Goal: Information Seeking & Learning: Check status

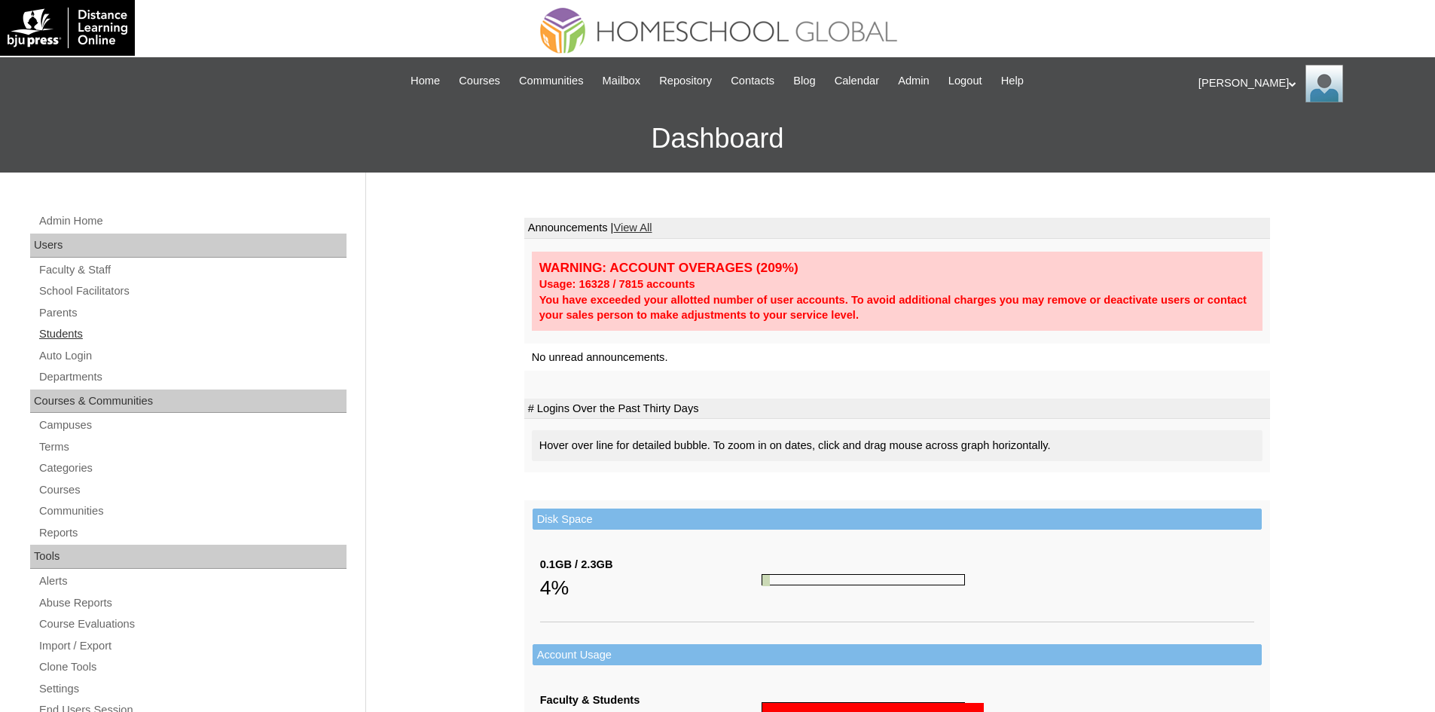
click at [70, 331] on link "Students" at bounding box center [192, 334] width 309 height 19
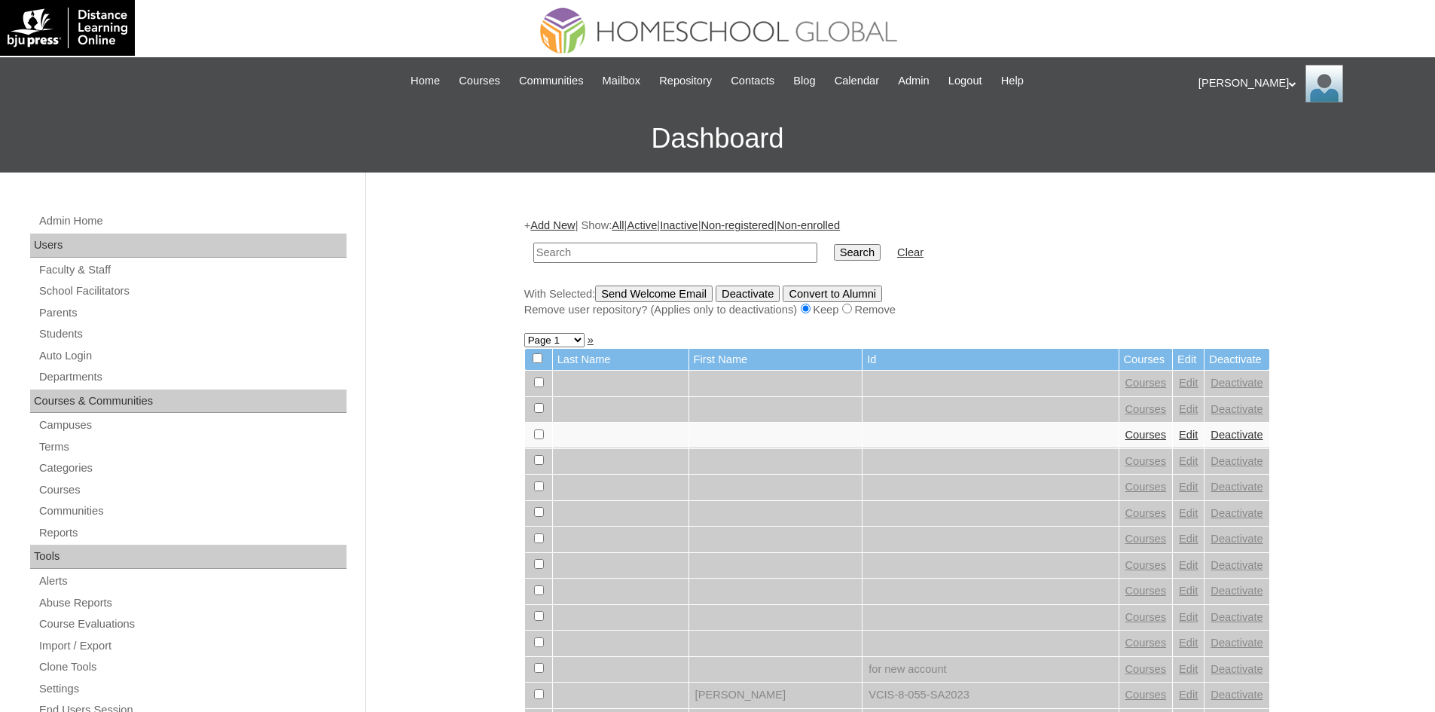
click at [1101, 249] on form "Search Clear" at bounding box center [897, 253] width 746 height 38
paste input "[PERSON_NAME]"
type input "Jessie Alexa"
click at [834, 250] on input "Search" at bounding box center [857, 252] width 47 height 17
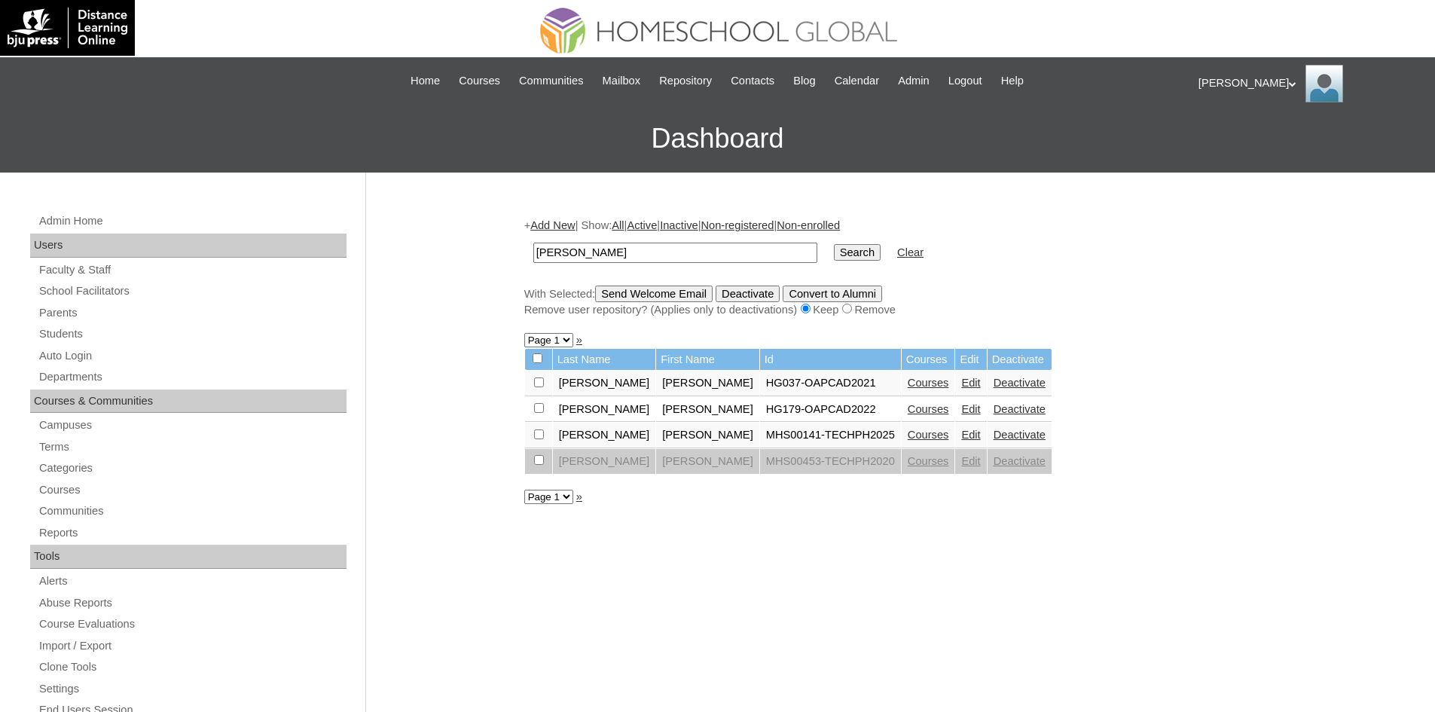
click at [908, 436] on link "Courses" at bounding box center [928, 435] width 41 height 12
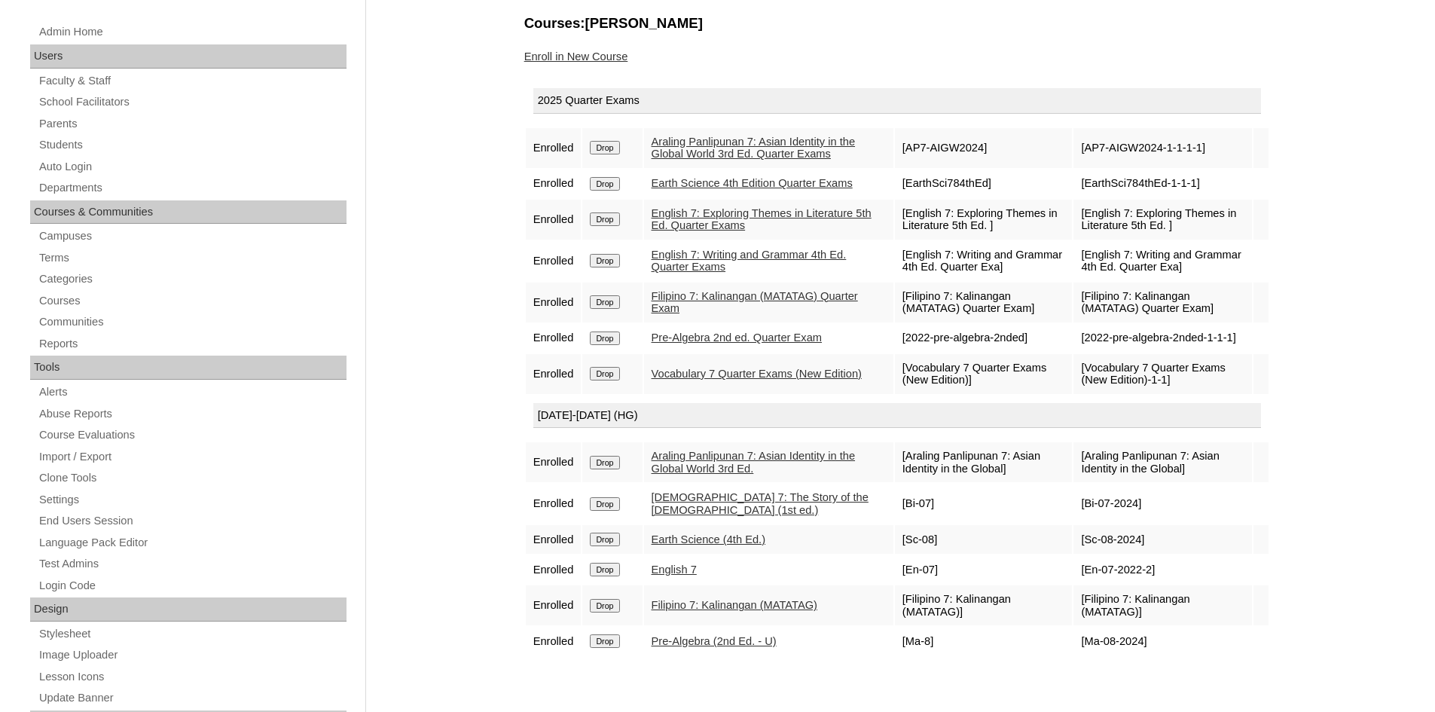
scroll to position [226, 0]
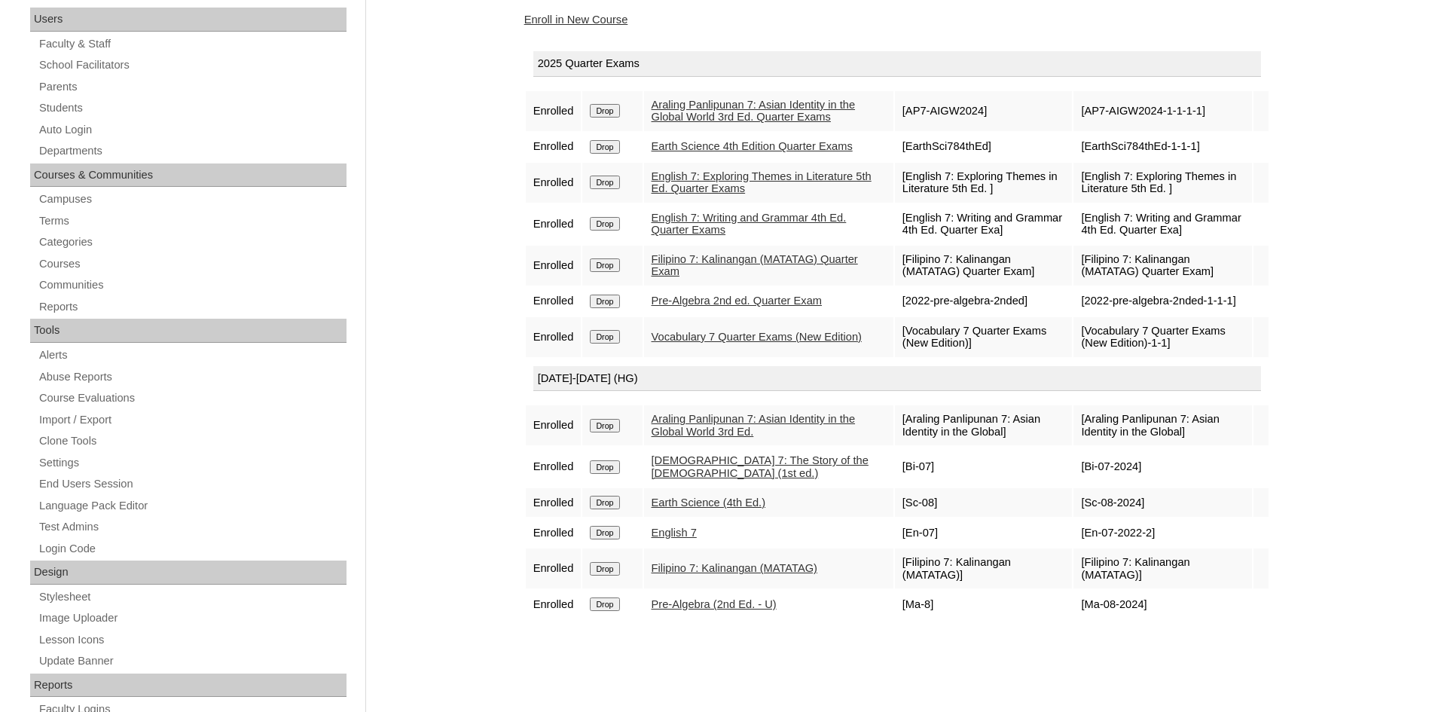
click at [738, 610] on link "Pre-Algebra (2nd Ed. - U)" at bounding box center [714, 604] width 125 height 12
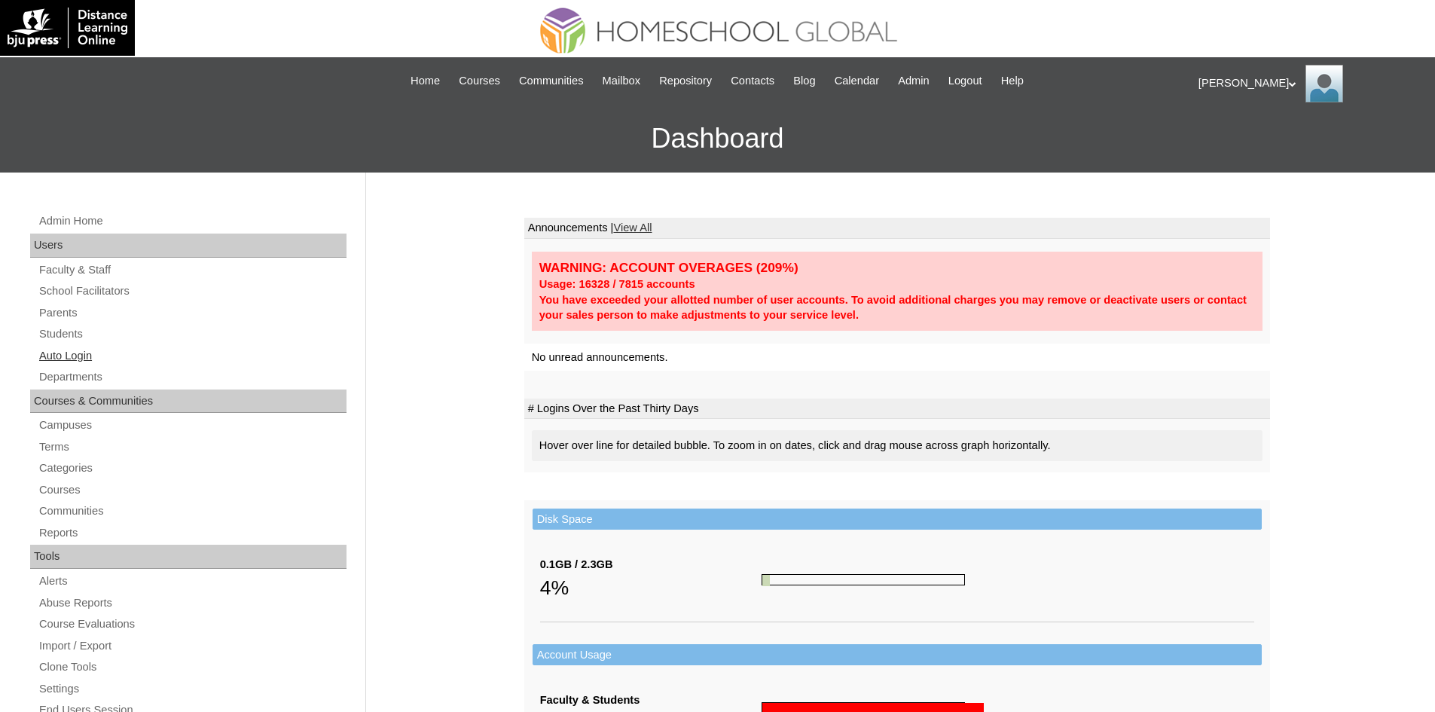
click at [84, 347] on link "Auto Login" at bounding box center [192, 356] width 309 height 19
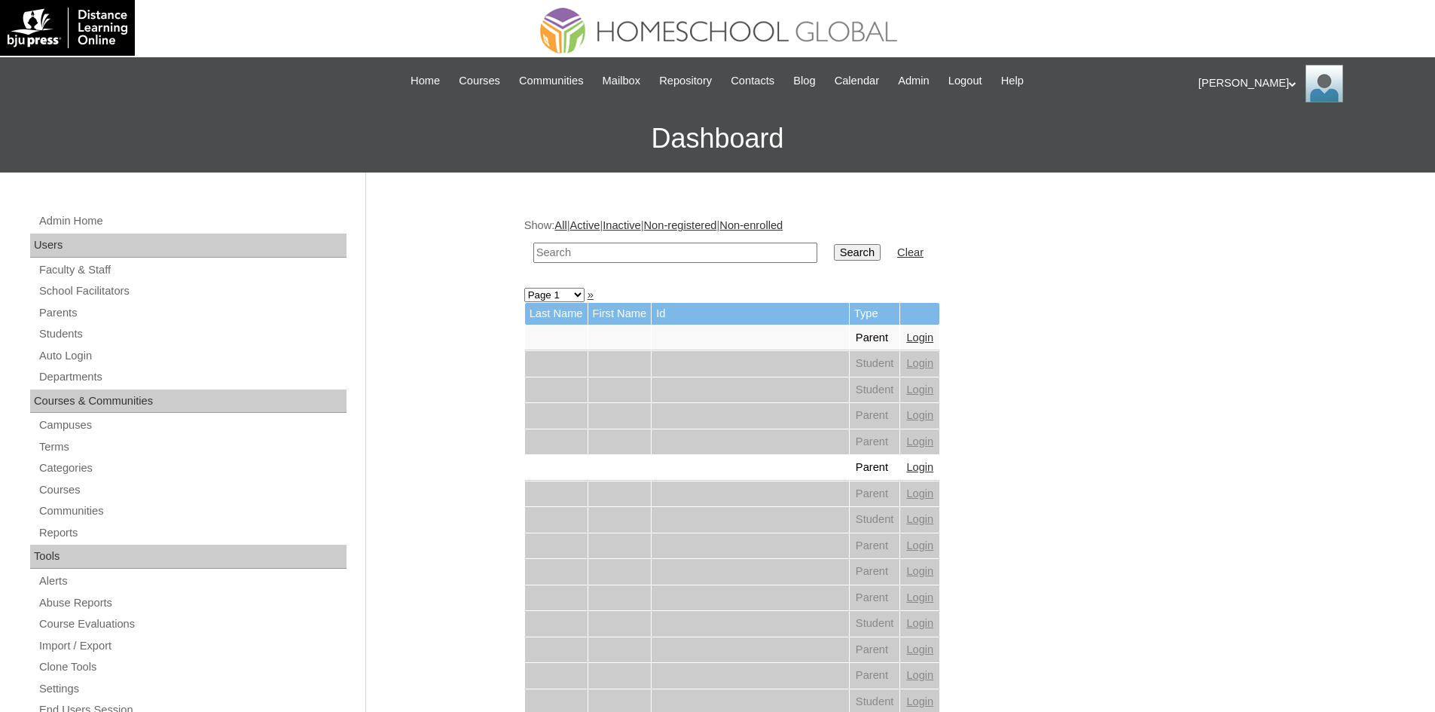
paste input "[PERSON_NAME]"
type input "[PERSON_NAME]"
click at [834, 255] on input "Search" at bounding box center [857, 252] width 47 height 17
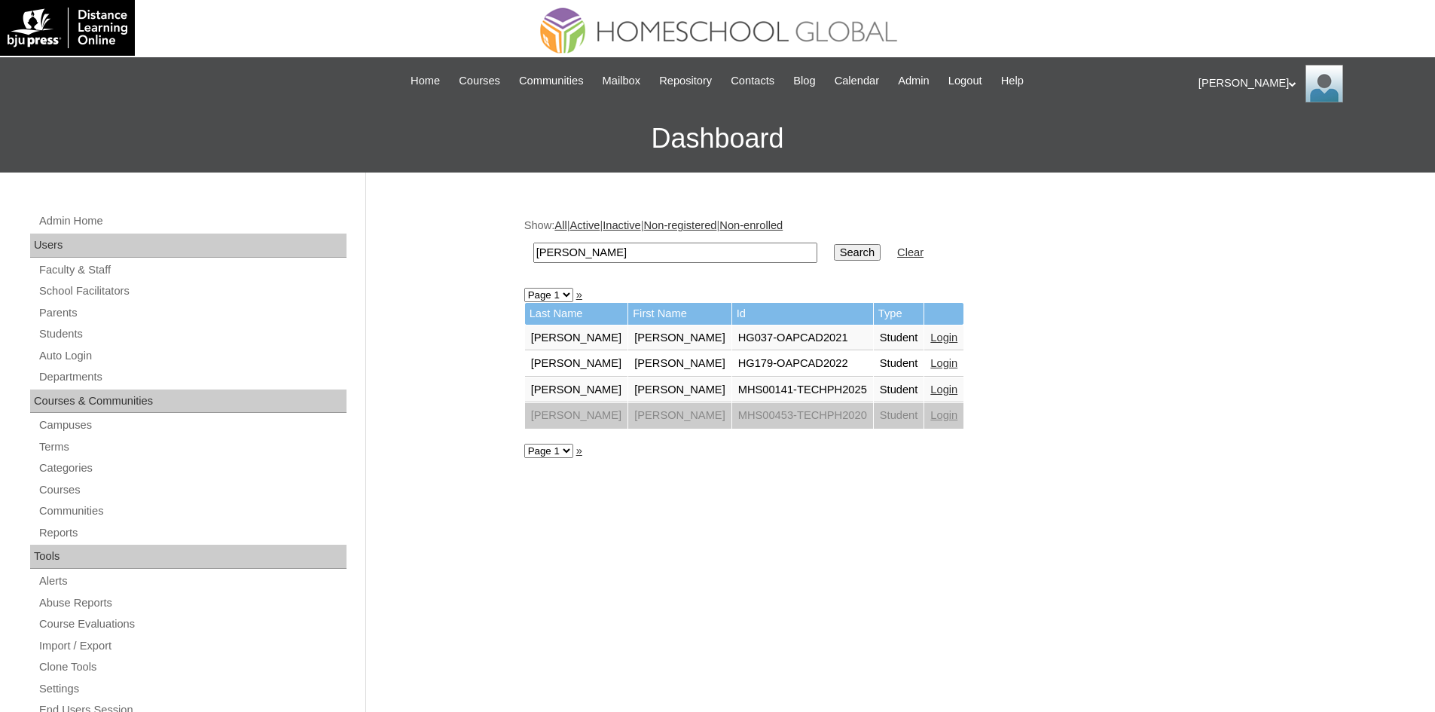
click at [930, 386] on link "Login" at bounding box center [943, 389] width 27 height 12
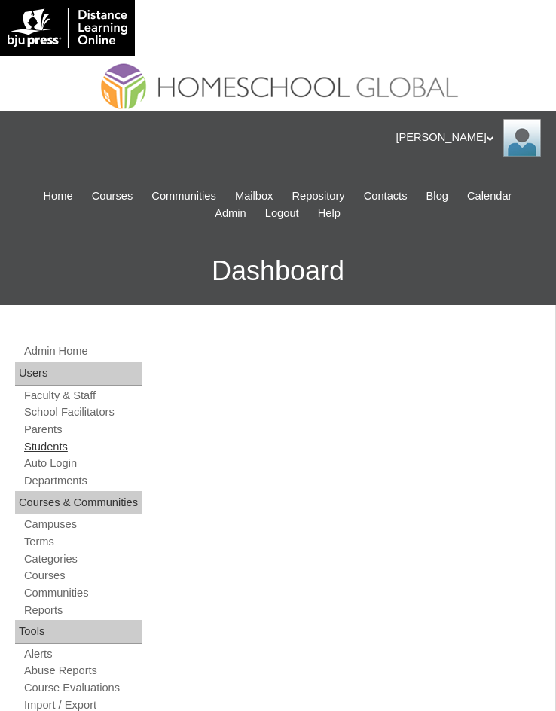
click at [56, 448] on link "Students" at bounding box center [82, 447] width 119 height 14
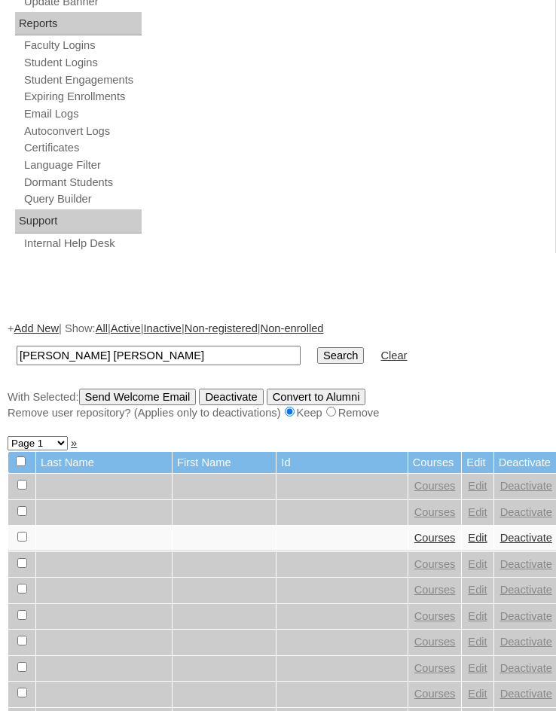
type input "[PERSON_NAME] [PERSON_NAME]"
click at [317, 356] on input "Search" at bounding box center [340, 355] width 47 height 17
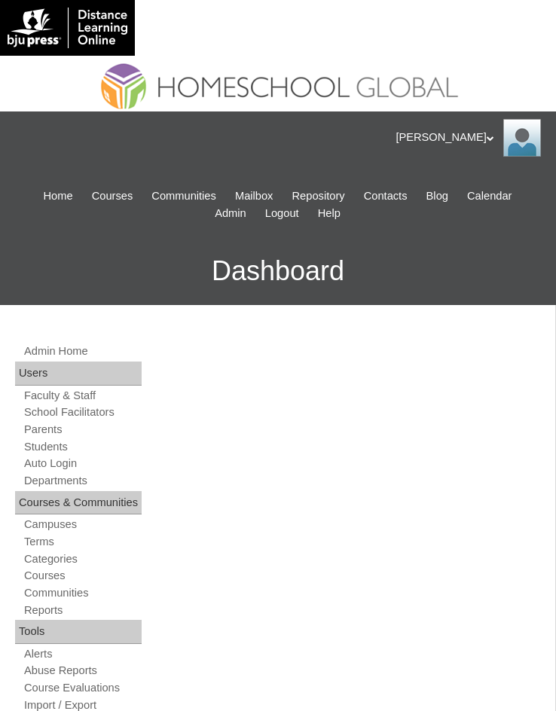
scroll to position [736, 0]
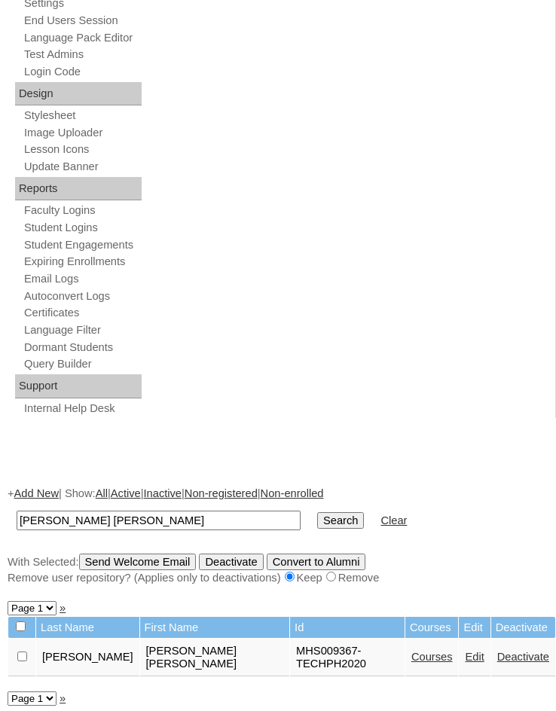
click at [411, 653] on link "Courses" at bounding box center [431, 657] width 41 height 12
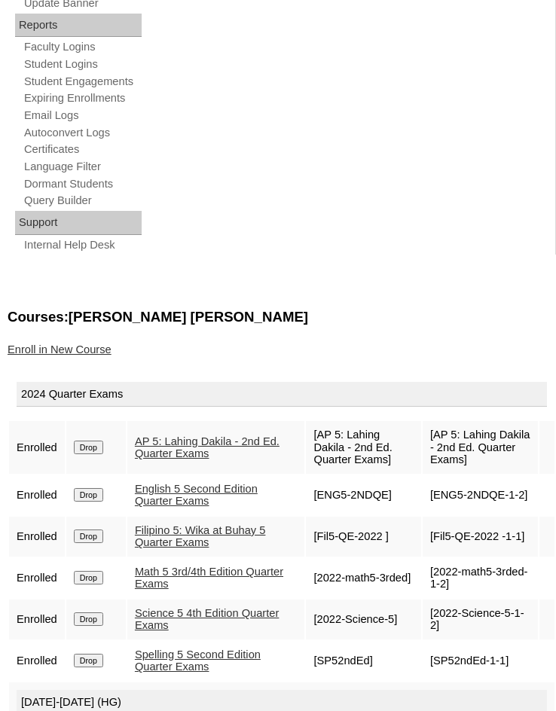
scroll to position [1055, 0]
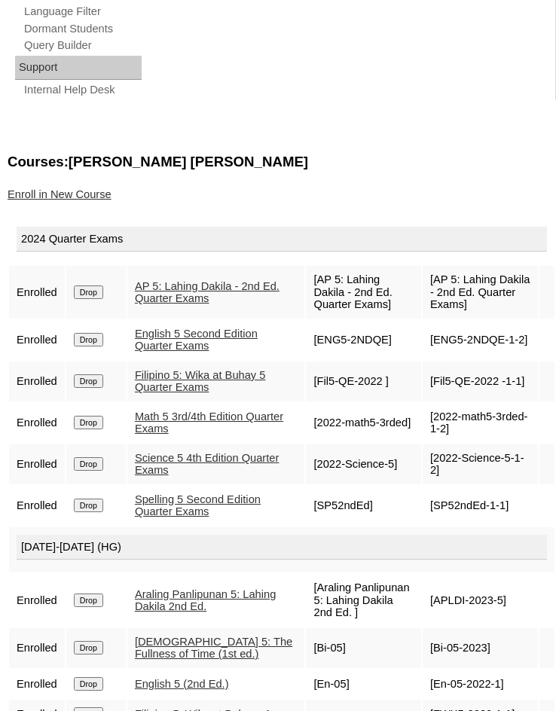
click at [174, 383] on link "Filipino 5: Wika at Buhay 5 Quarter Exams" at bounding box center [200, 381] width 131 height 25
